Goal: Communication & Community: Participate in discussion

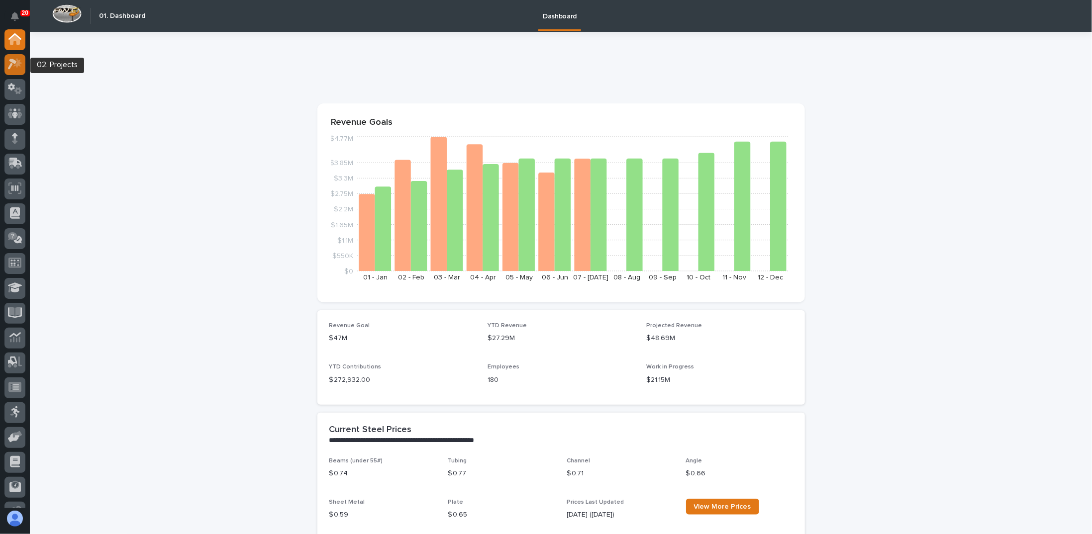
click at [8, 67] on icon at bounding box center [15, 63] width 14 height 11
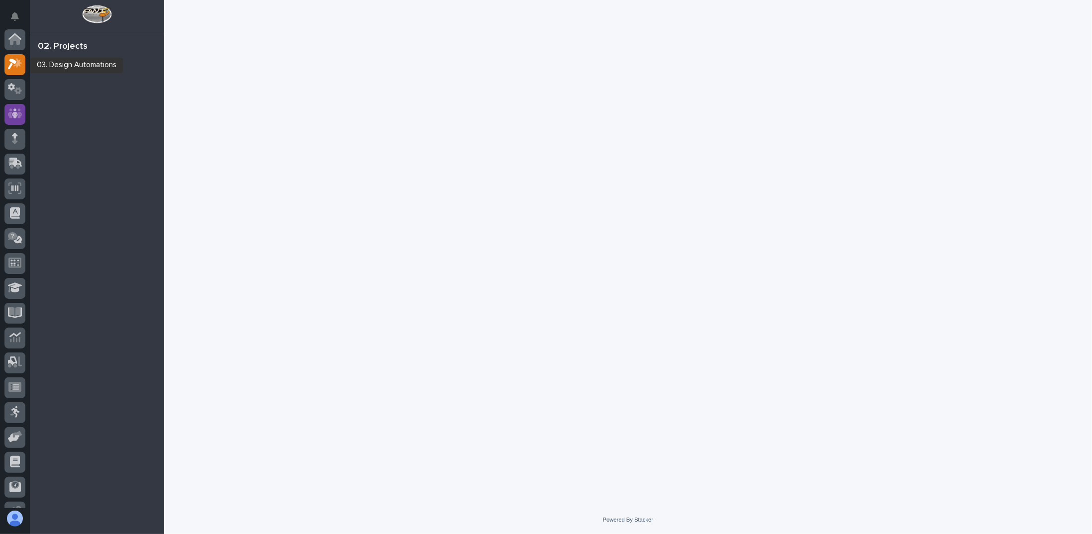
scroll to position [25, 0]
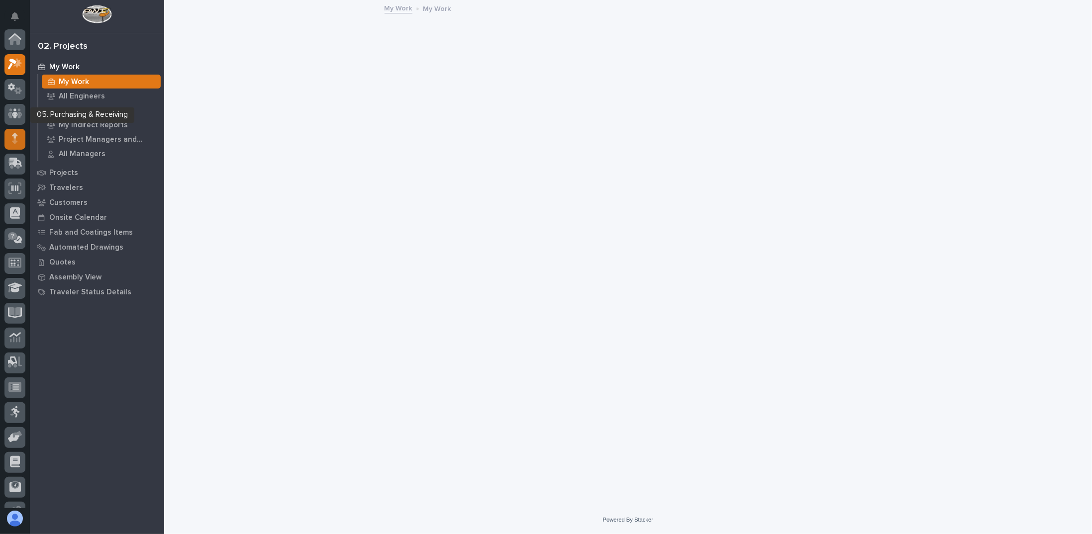
scroll to position [25, 0]
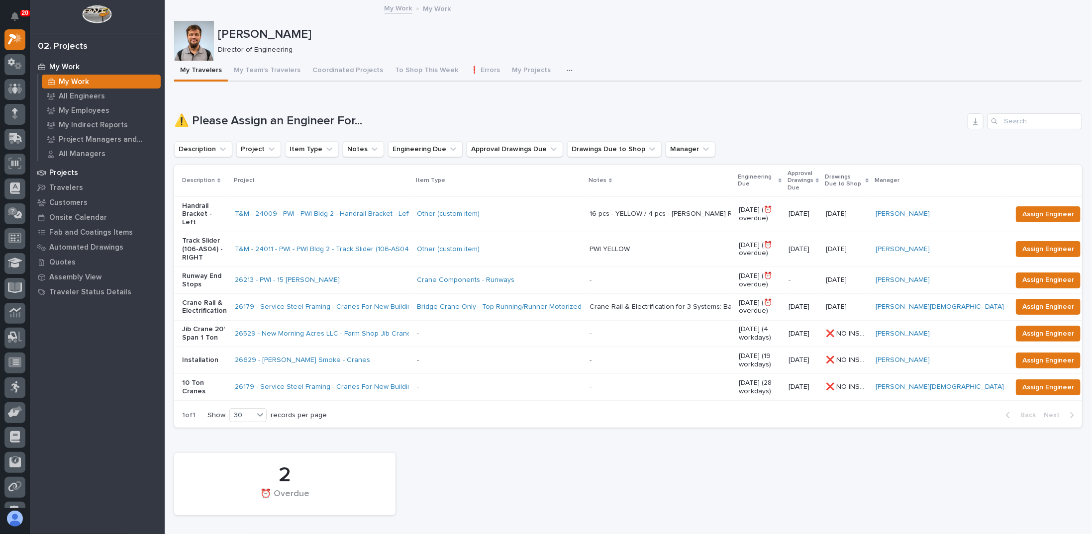
click at [77, 175] on div "Projects" at bounding box center [96, 173] width 129 height 14
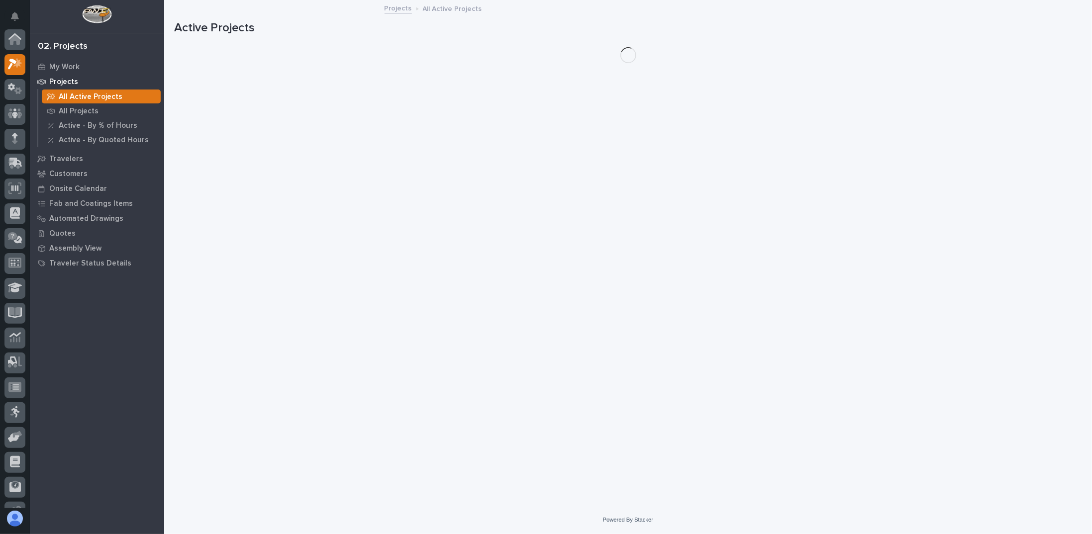
scroll to position [25, 0]
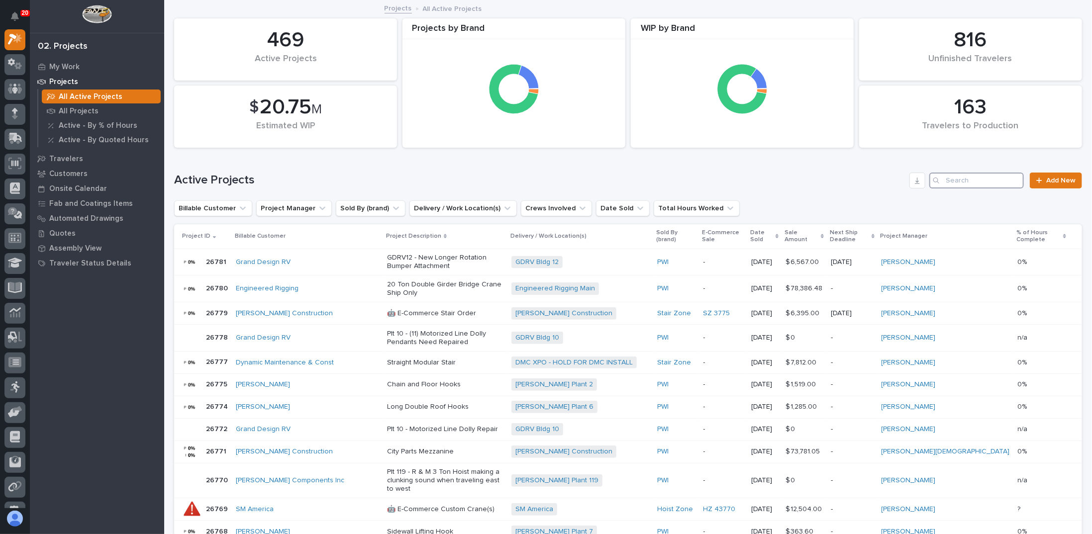
click at [985, 182] on input "Search" at bounding box center [976, 181] width 94 height 16
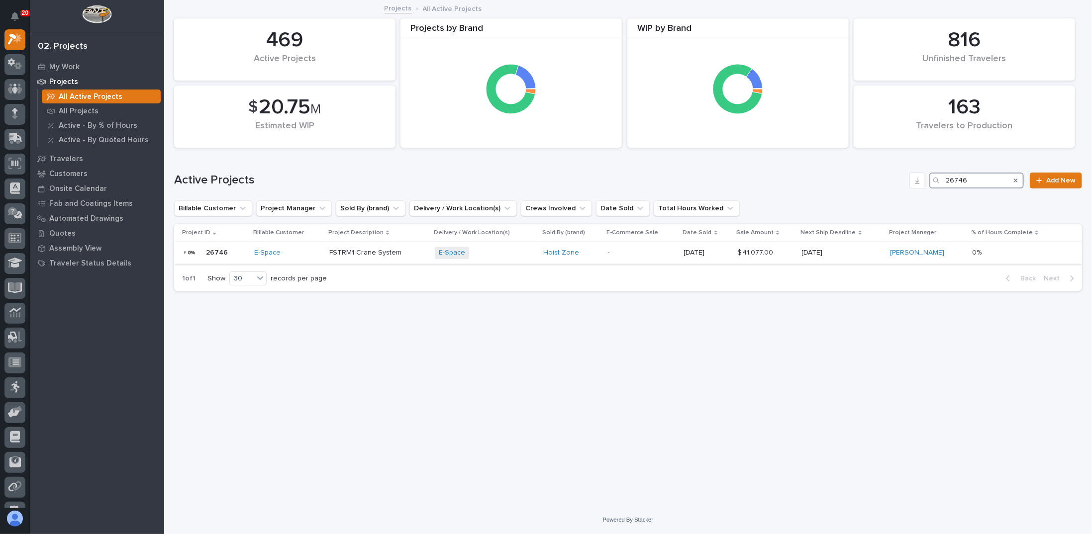
type input "26746"
click at [380, 251] on p "FSTRM1 Crane System" at bounding box center [378, 253] width 98 height 8
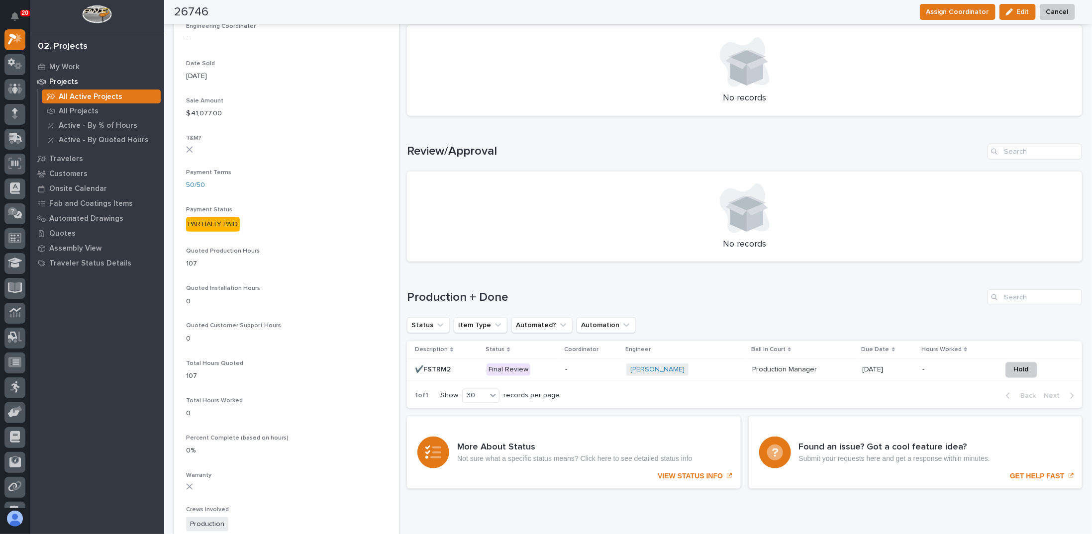
scroll to position [497, 0]
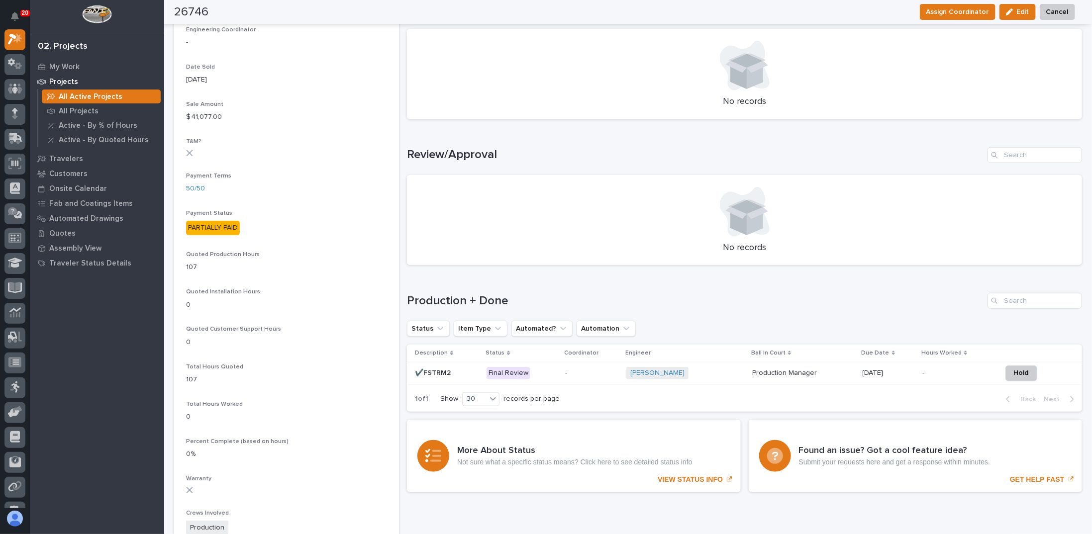
click at [567, 378] on div "-" at bounding box center [591, 373] width 53 height 16
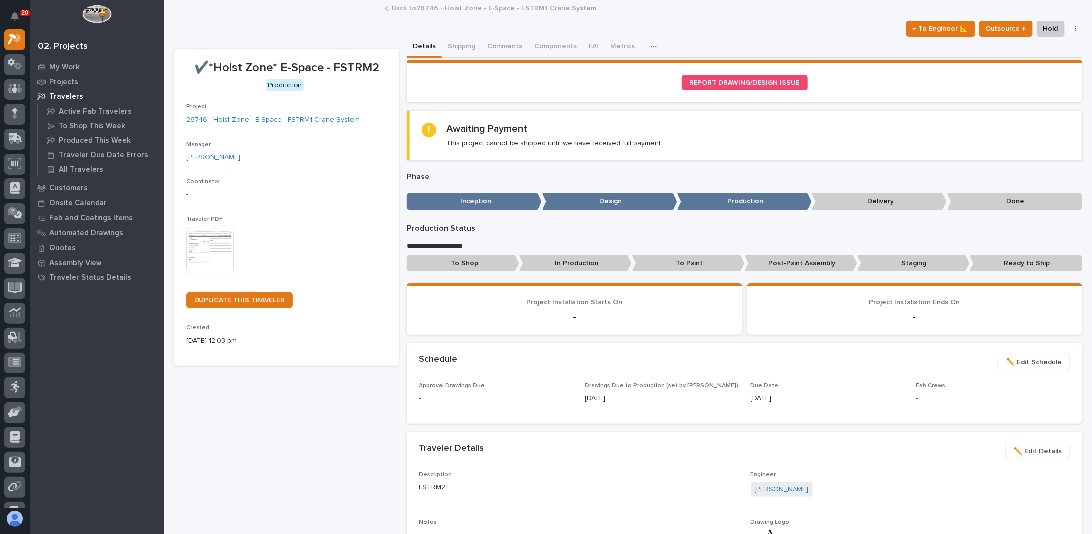
click at [649, 50] on button "button" at bounding box center [656, 47] width 22 height 20
click at [696, 26] on div "← To Engineer 📐 Outsource ↑ Hold Cancel Change Traveler Type Regenerate PDF Gen…" at bounding box center [628, 29] width 908 height 16
click at [916, 31] on span "← To Engineer 📐" at bounding box center [941, 29] width 56 height 12
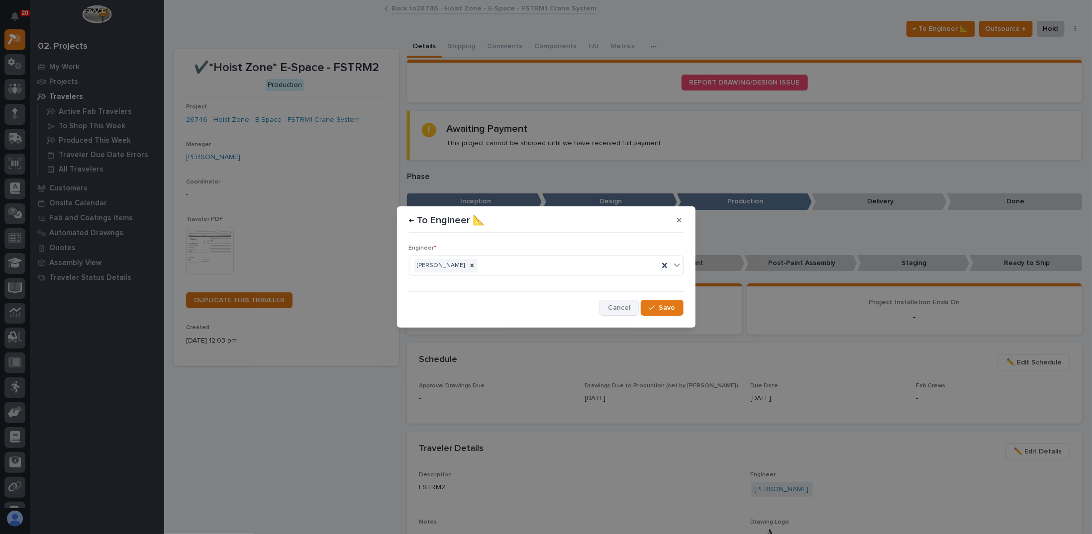
click at [630, 307] on span "Cancel" at bounding box center [619, 307] width 22 height 9
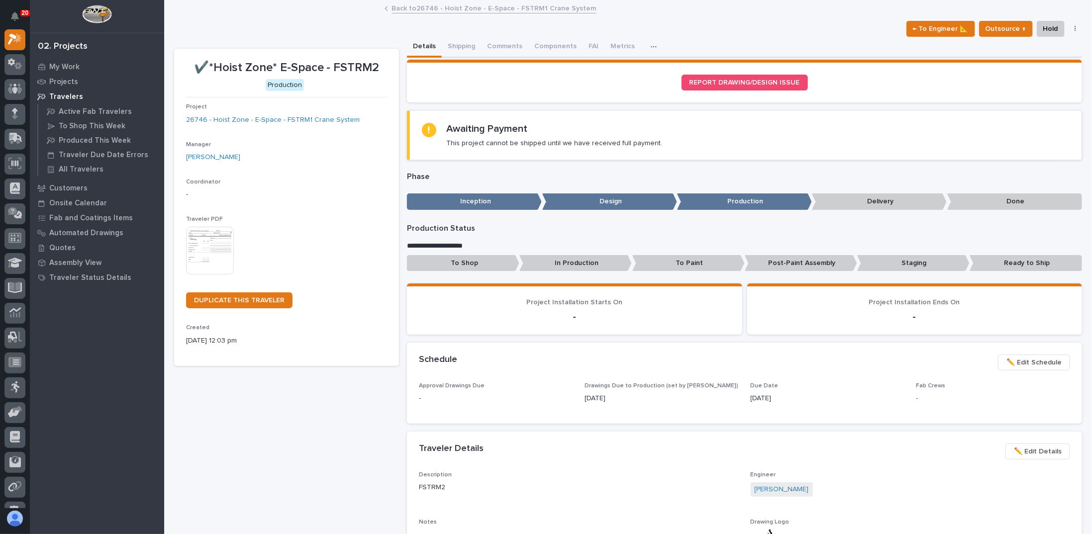
click at [433, 7] on link "Back to 26746 - Hoist Zone - E-Space - FSTRM1 Crane System" at bounding box center [494, 7] width 204 height 11
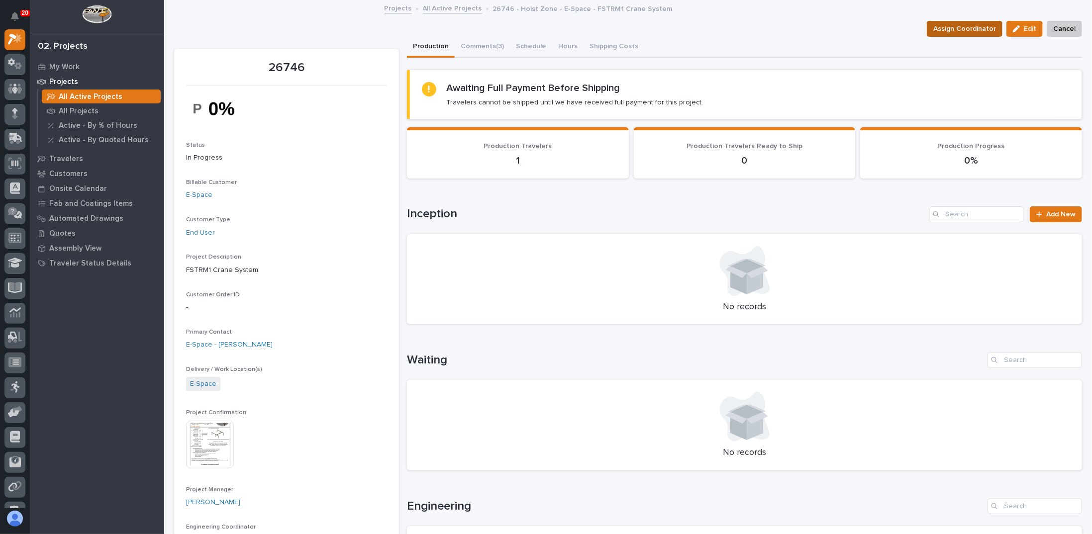
click at [973, 28] on span "Assign Coordinator" at bounding box center [964, 29] width 63 height 12
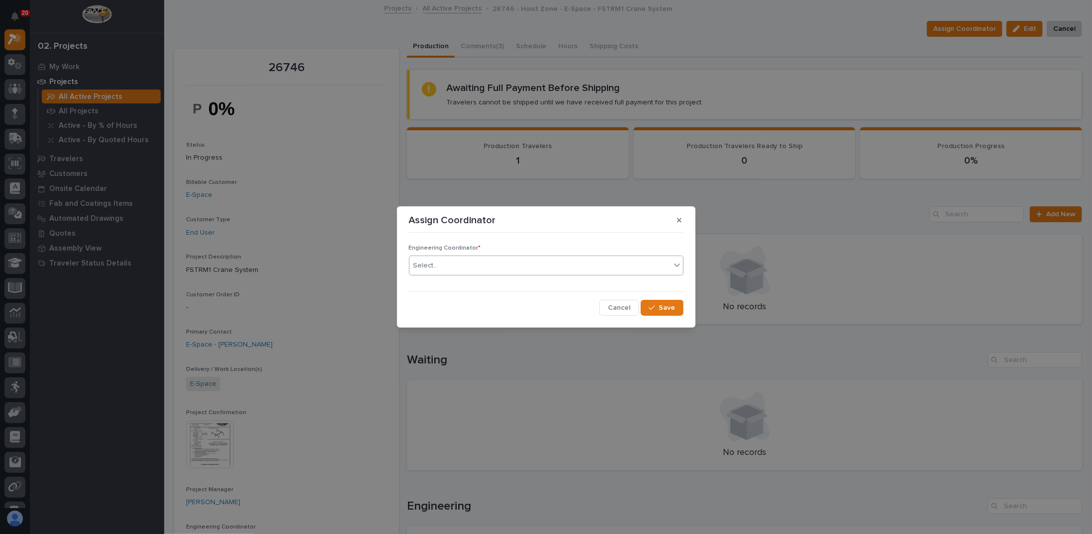
click at [464, 263] on div "Select..." at bounding box center [539, 266] width 261 height 16
type input "******"
click at [436, 284] on div "[PERSON_NAME]" at bounding box center [546, 284] width 274 height 17
drag, startPoint x: 666, startPoint y: 313, endPoint x: 653, endPoint y: 317, distance: 14.4
click at [661, 313] on button "Save" at bounding box center [662, 308] width 42 height 16
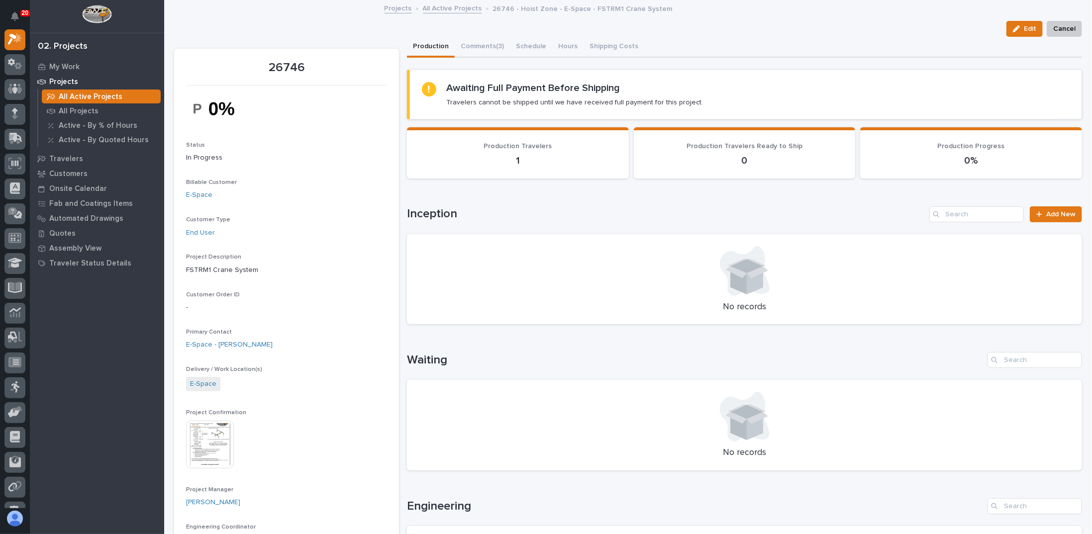
drag, startPoint x: 536, startPoint y: 205, endPoint x: 512, endPoint y: 212, distance: 24.9
click at [535, 206] on div "Inception Add New" at bounding box center [744, 214] width 675 height 16
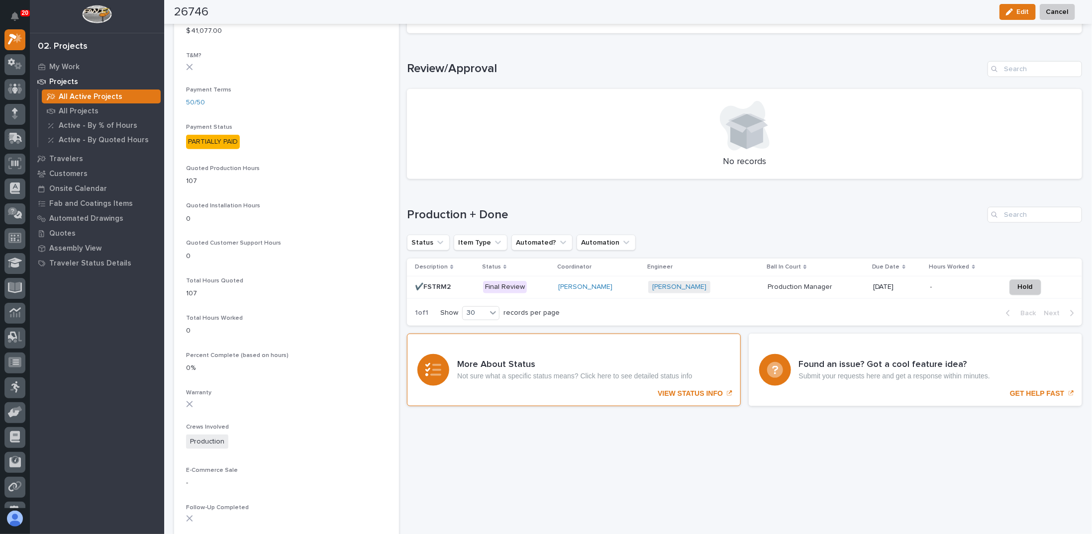
scroll to position [647, 0]
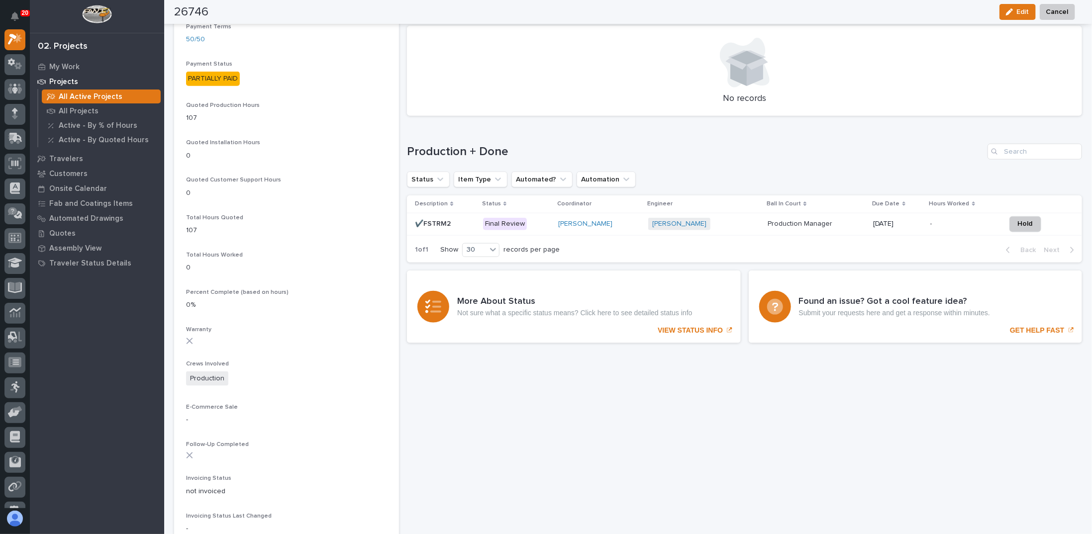
click at [464, 226] on p at bounding box center [445, 224] width 60 height 8
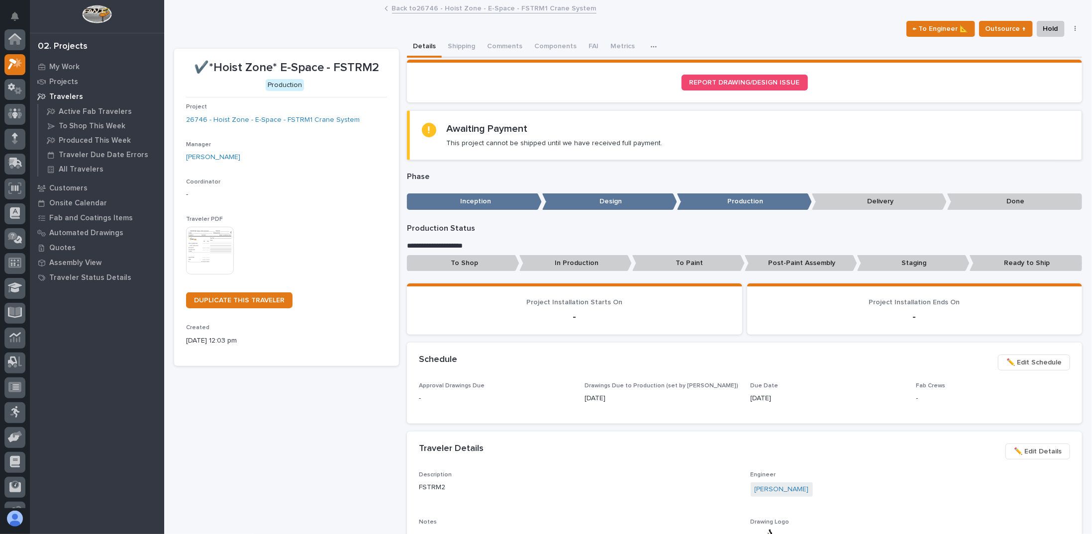
scroll to position [25, 0]
click at [492, 43] on button "Comments" at bounding box center [504, 47] width 47 height 21
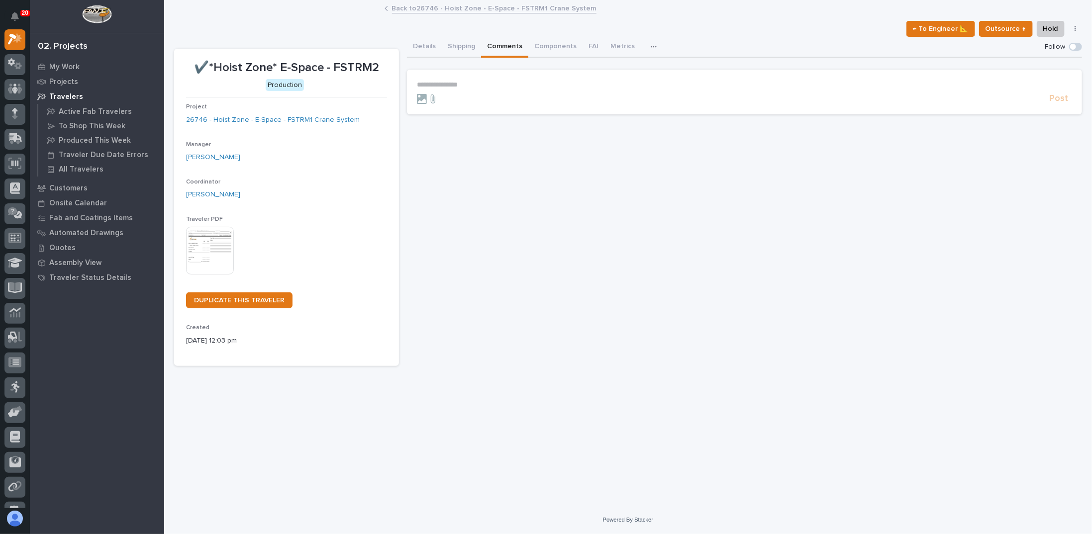
click at [469, 78] on section "**********" at bounding box center [744, 92] width 675 height 45
click at [468, 87] on p "**********" at bounding box center [744, 85] width 655 height 8
click at [463, 97] on span "[PERSON_NAME]" at bounding box center [448, 98] width 56 height 7
click at [503, 88] on p "**********" at bounding box center [744, 86] width 655 height 10
click at [749, 85] on p "**********" at bounding box center [744, 86] width 655 height 10
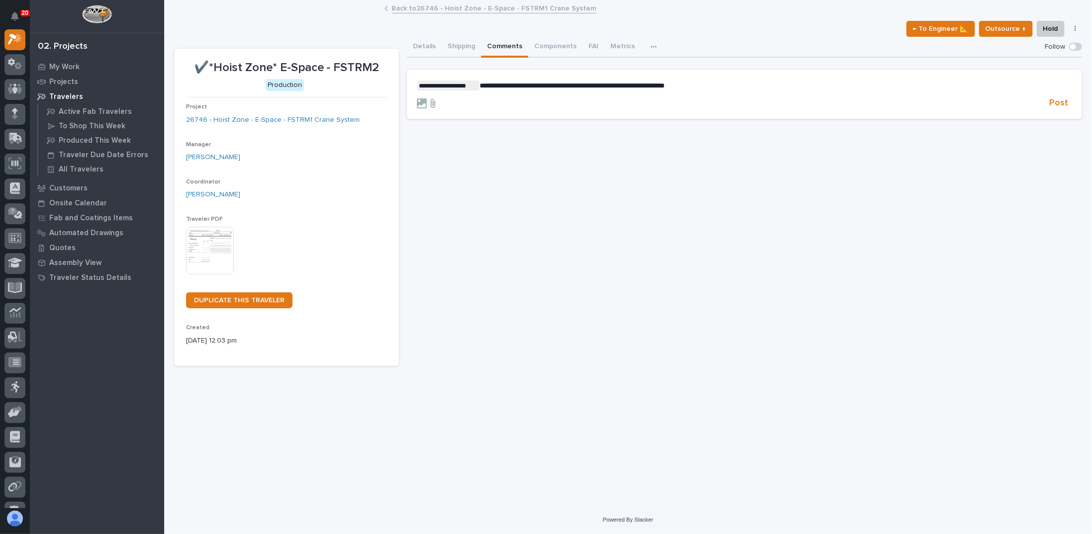
click at [432, 105] on icon at bounding box center [433, 103] width 12 height 10
click at [427, 98] on input "file" at bounding box center [427, 98] width 0 height 0
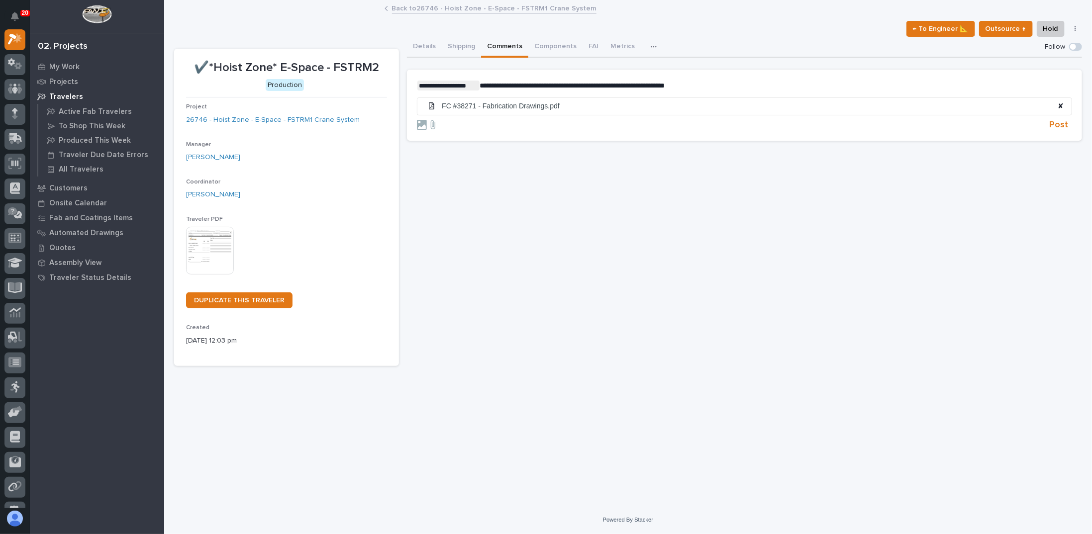
click at [717, 81] on p "**********" at bounding box center [744, 86] width 655 height 10
click at [732, 118] on span "[PERSON_NAME]" at bounding box center [739, 119] width 56 height 7
click at [776, 88] on p "**********" at bounding box center [744, 86] width 655 height 10
click at [875, 97] on span "[PERSON_NAME]" at bounding box center [900, 99] width 56 height 7
click at [923, 86] on p "**********" at bounding box center [744, 86] width 655 height 10
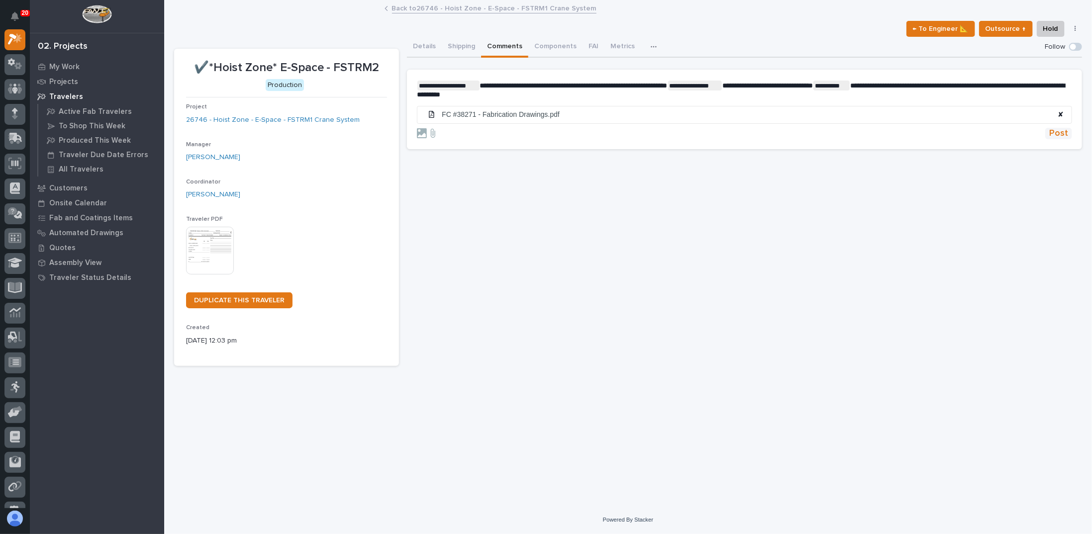
click at [1054, 131] on span "Post" at bounding box center [1058, 133] width 19 height 11
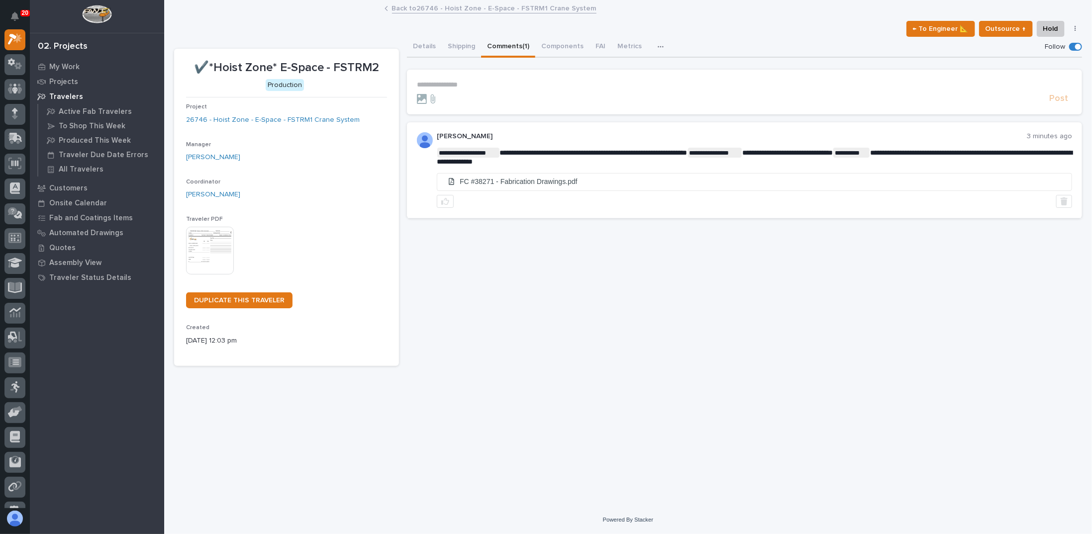
click at [513, 253] on div "**********" at bounding box center [744, 201] width 675 height 329
click at [699, 45] on div "Details Shipping Comments (1) Components FAI Metrics Drawing Errors Schedule" at bounding box center [744, 47] width 675 height 21
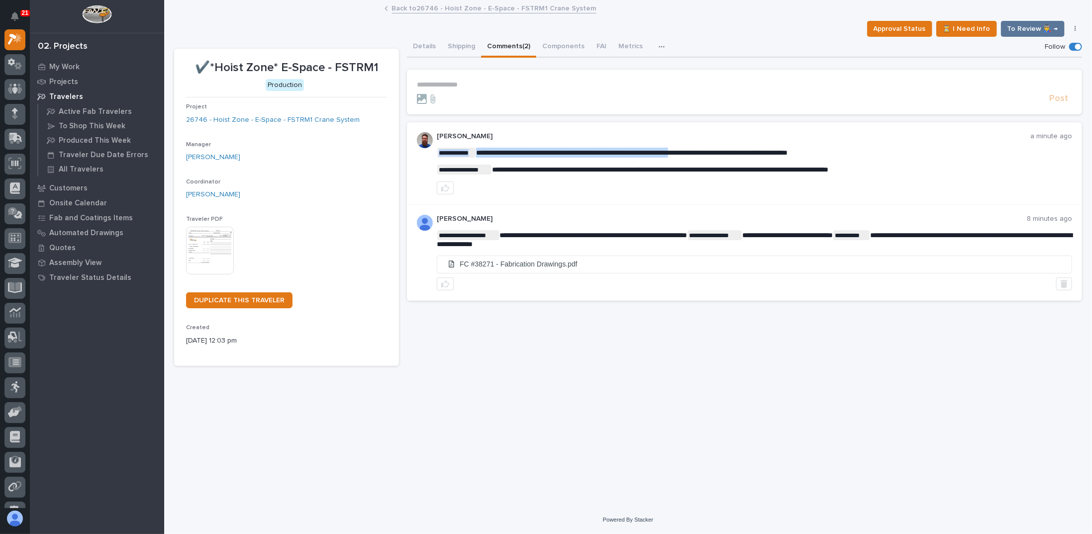
drag, startPoint x: 506, startPoint y: 154, endPoint x: 711, endPoint y: 149, distance: 205.0
click at [693, 160] on div "**********" at bounding box center [754, 161] width 635 height 27
click at [422, 48] on button "Details" at bounding box center [424, 47] width 35 height 21
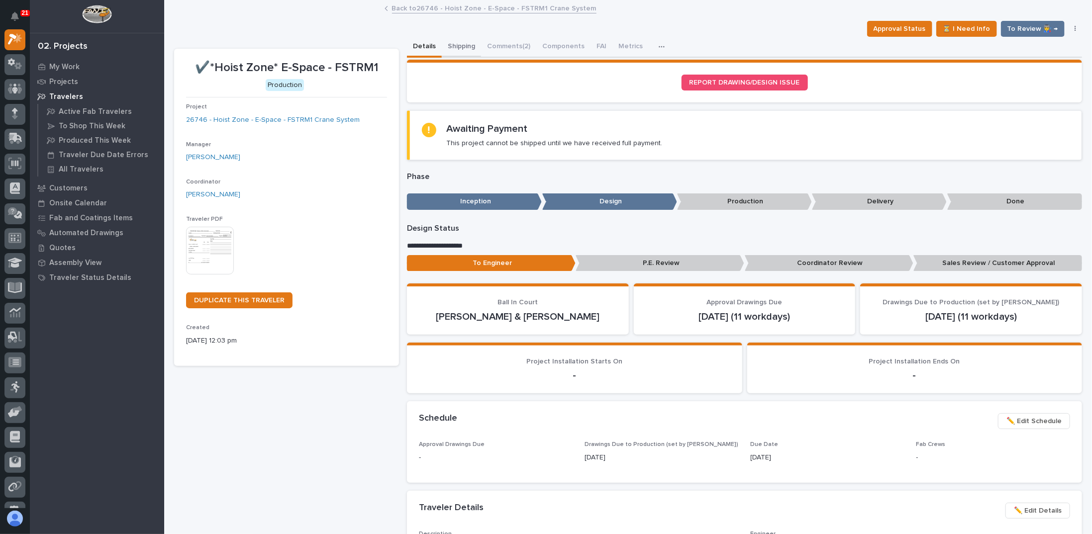
click at [450, 47] on button "Shipping" at bounding box center [461, 47] width 39 height 21
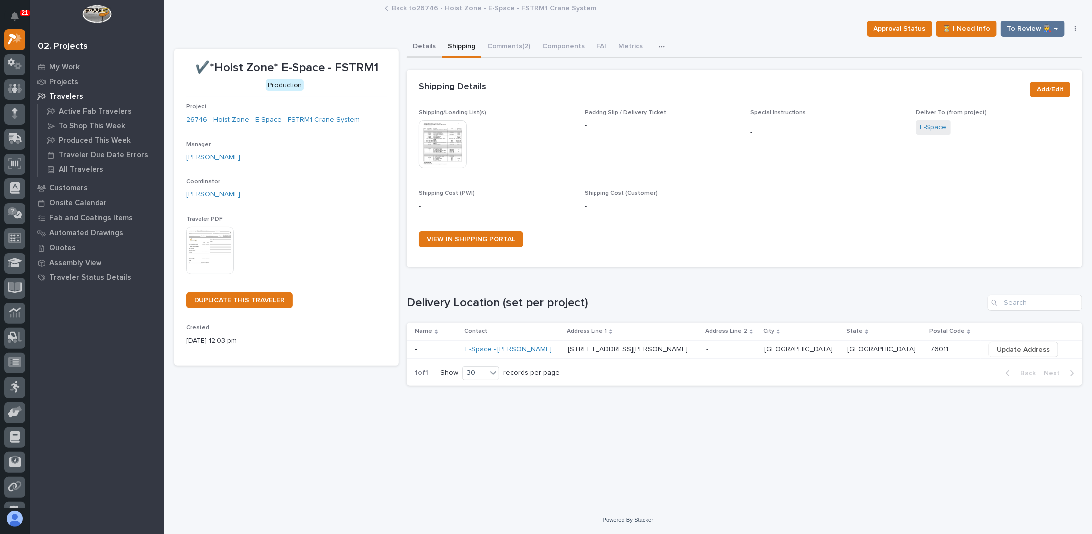
click at [423, 48] on button "Details" at bounding box center [424, 47] width 35 height 21
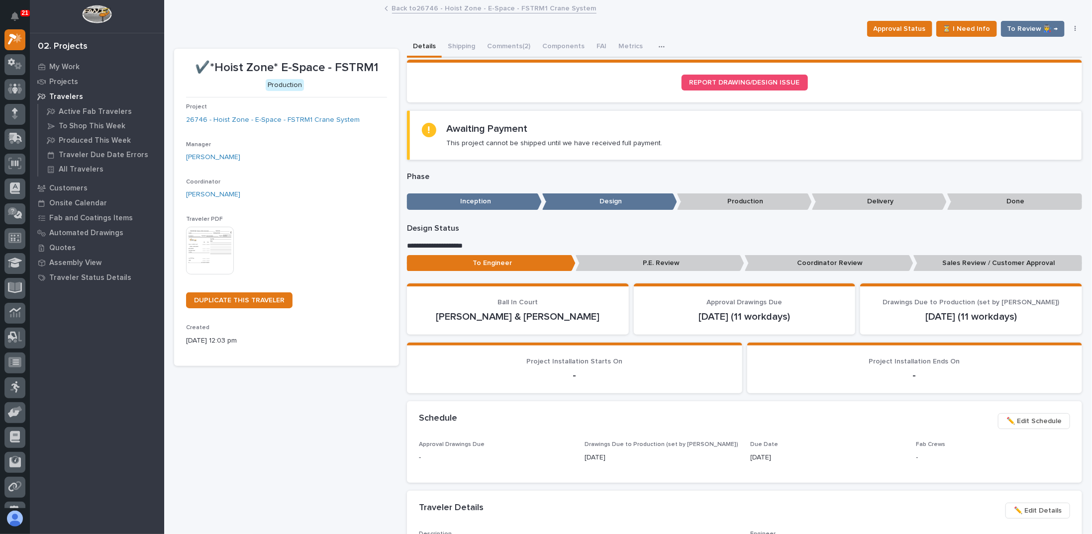
click at [430, 7] on link "Back to 26746 - Hoist Zone - E-Space - FSTRM1 Crane System" at bounding box center [494, 7] width 204 height 11
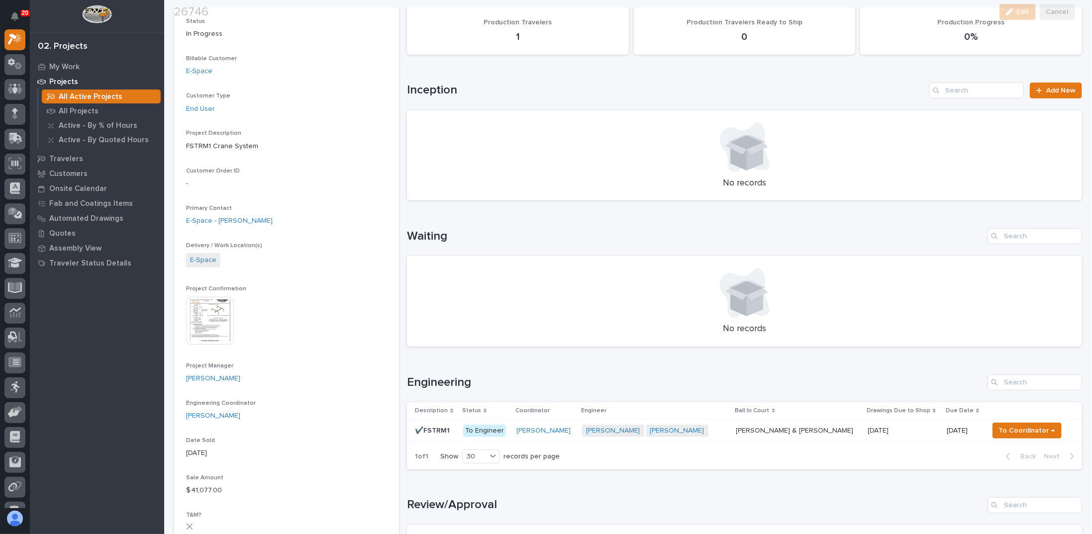
scroll to position [199, 0]
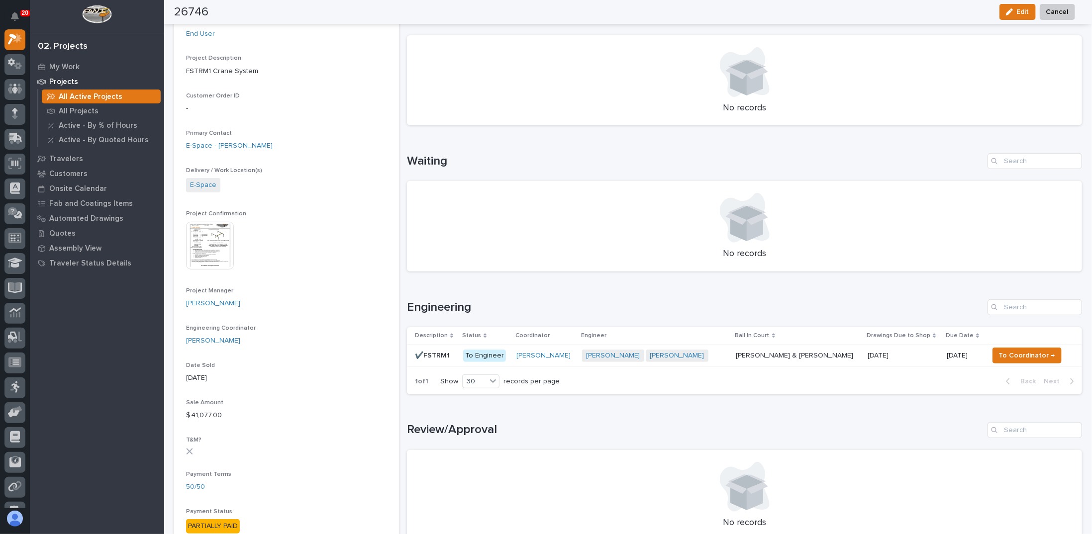
click at [217, 230] on img at bounding box center [210, 246] width 48 height 48
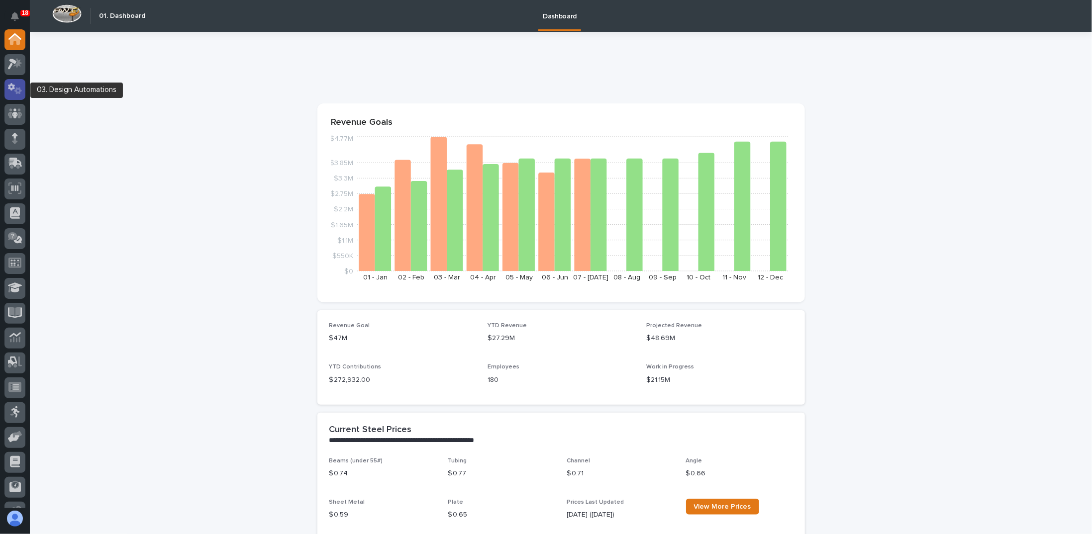
click at [18, 86] on icon at bounding box center [15, 88] width 14 height 11
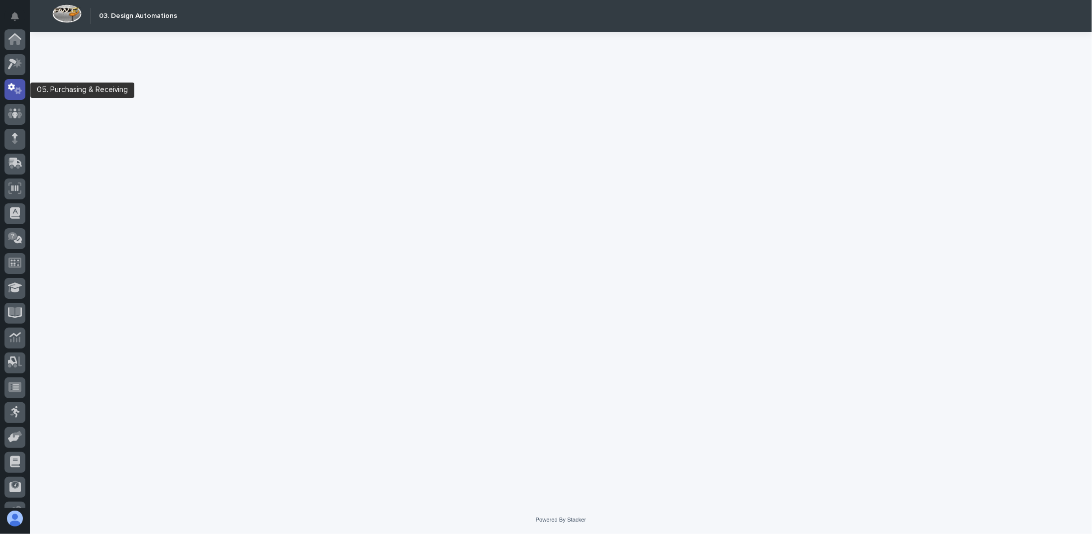
scroll to position [50, 0]
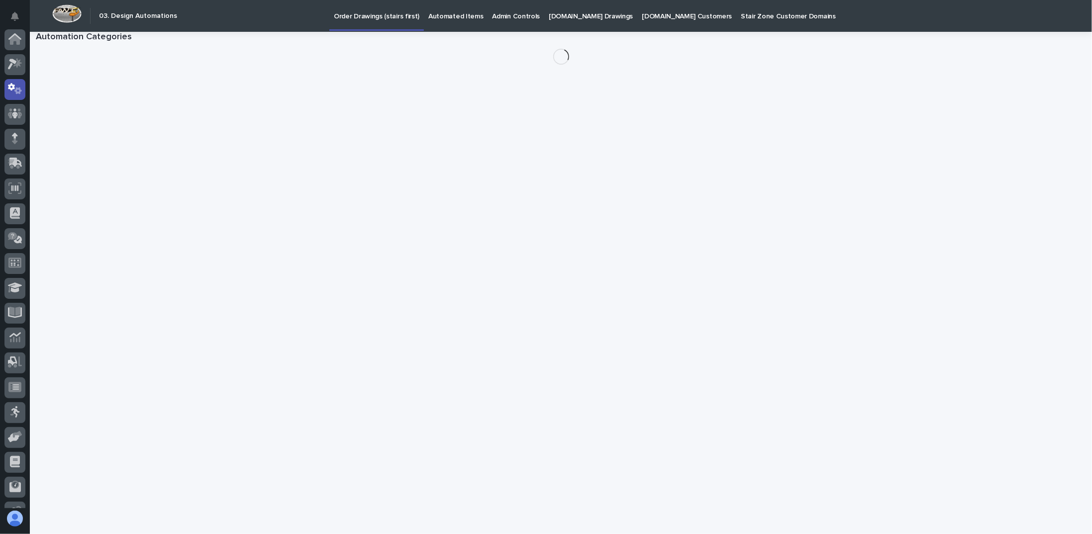
scroll to position [50, 0]
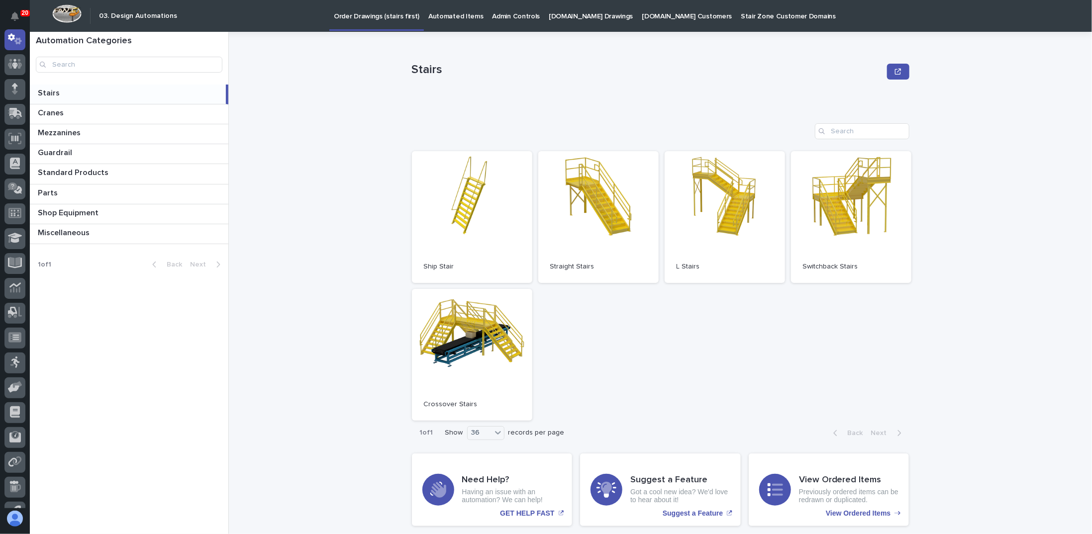
click at [60, 90] on p at bounding box center [130, 93] width 184 height 9
click at [823, 199] on link "Open" at bounding box center [851, 217] width 120 height 132
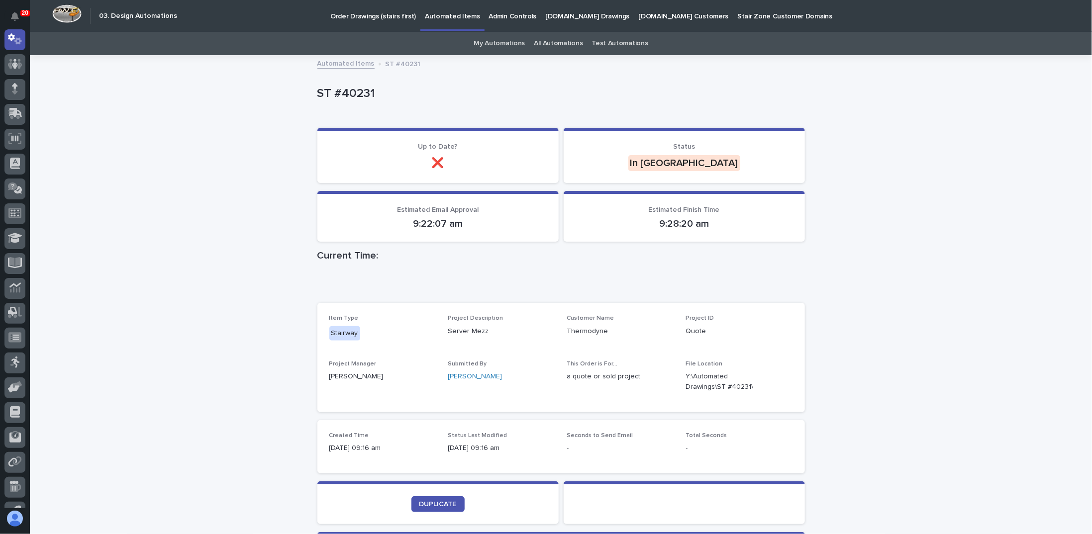
click at [829, 142] on div "Loading... Saving… Loading... Saving… ST #40231 ST #40231 Sorry, there was an e…" at bounding box center [561, 348] width 1062 height 585
